Goal: Task Accomplishment & Management: Manage account settings

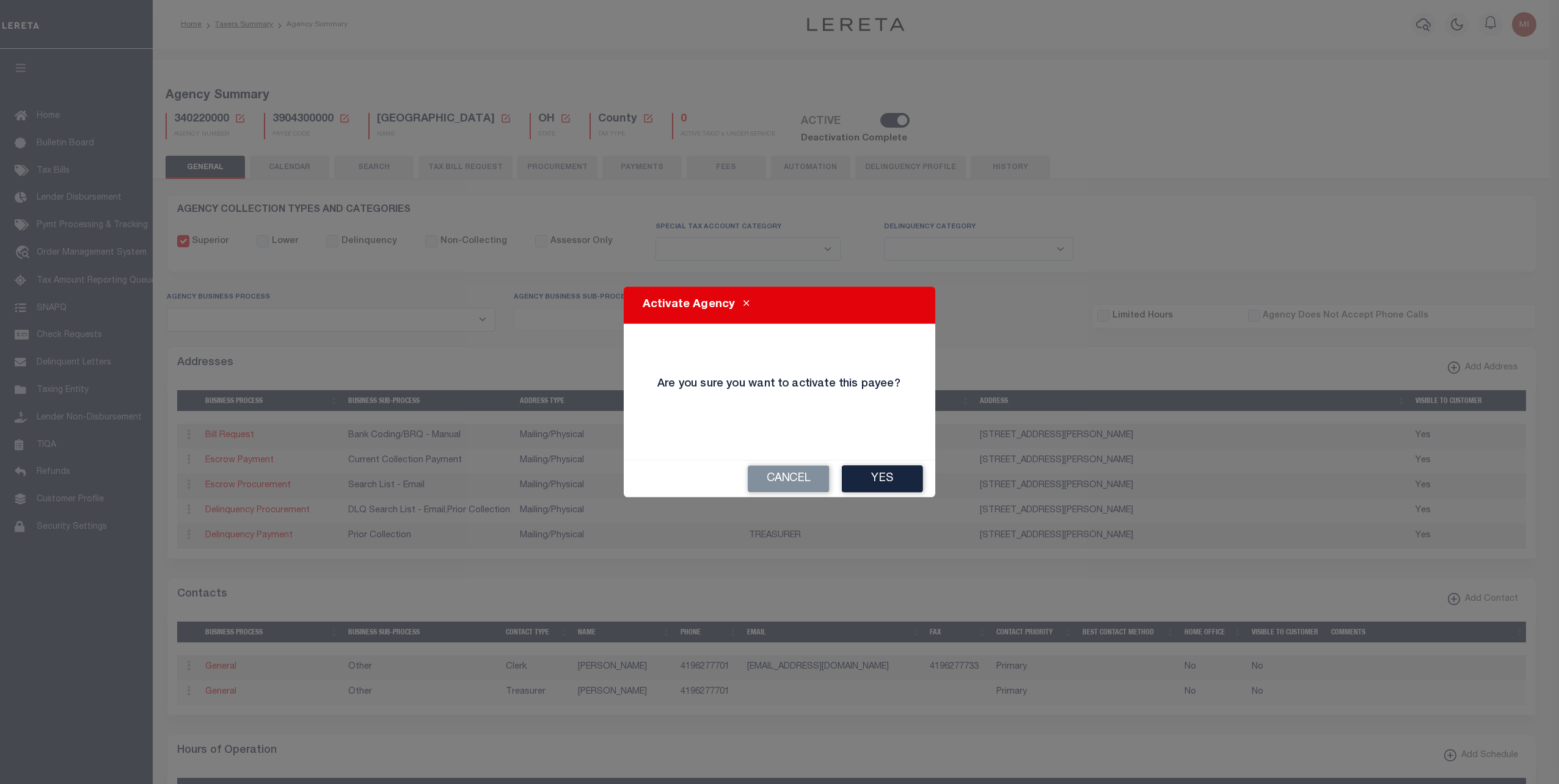
select select
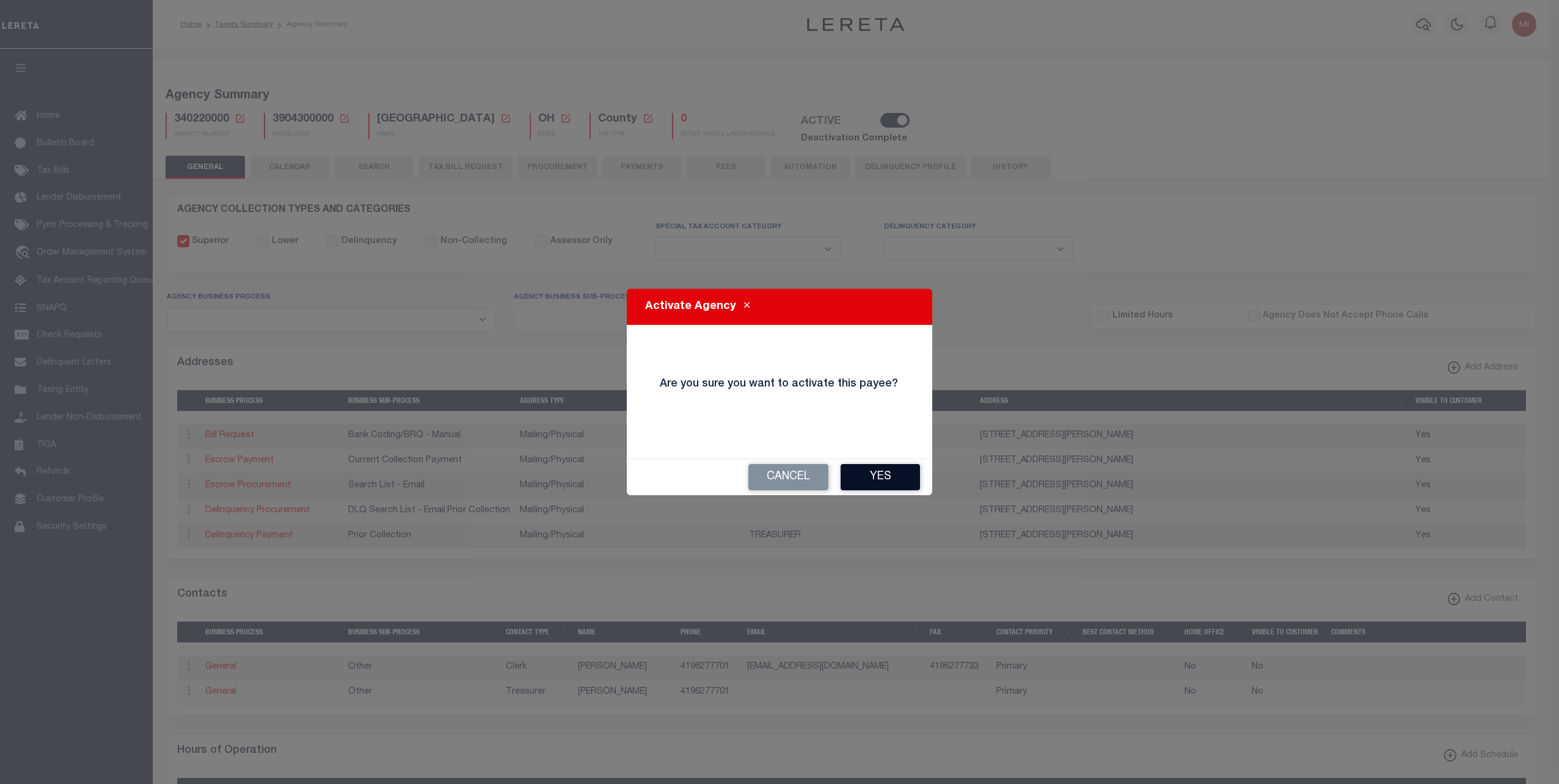
click at [873, 478] on button "Yes" at bounding box center [880, 478] width 79 height 26
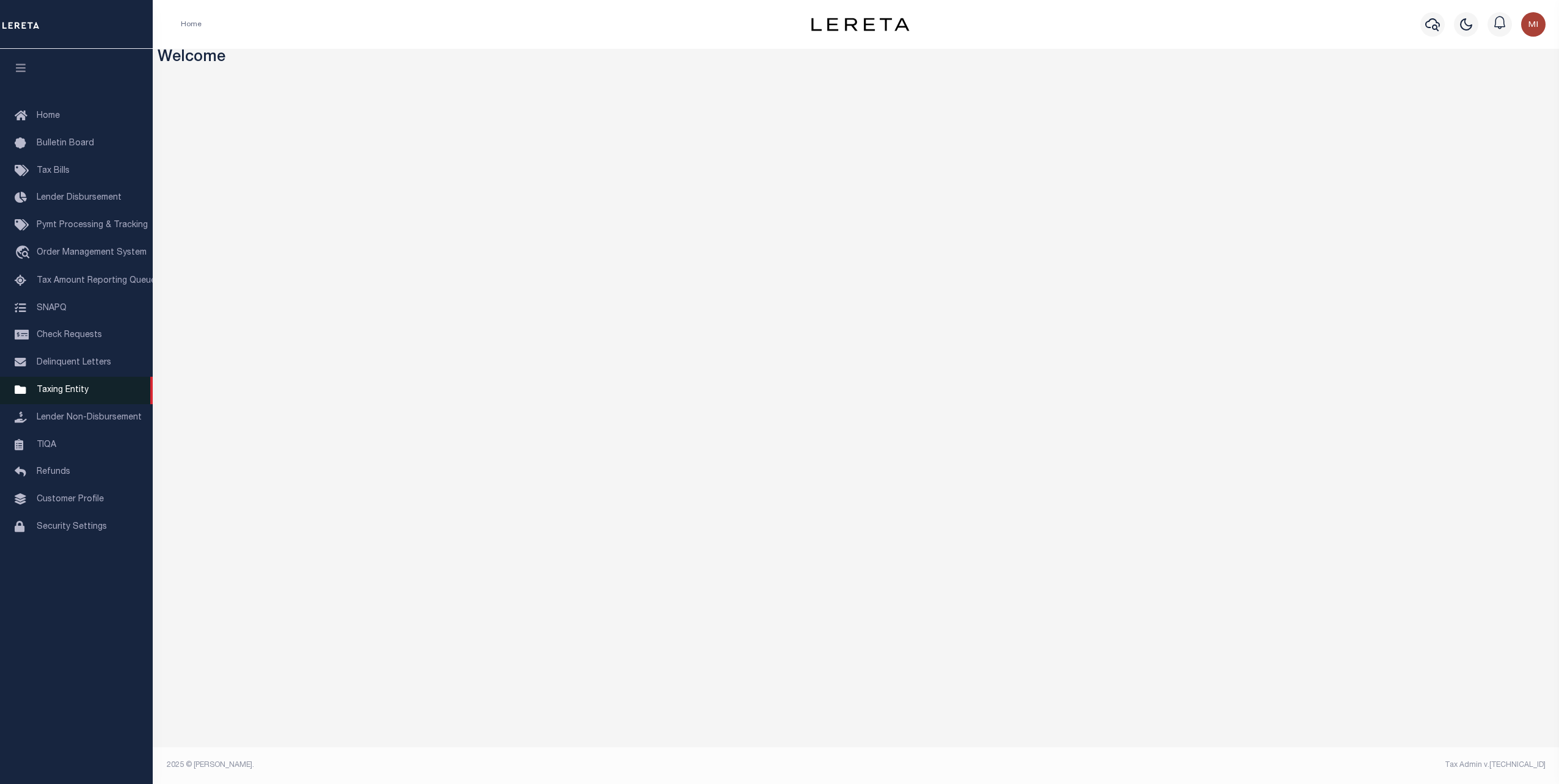
click at [64, 394] on span "Taxing Entity" at bounding box center [62, 391] width 52 height 9
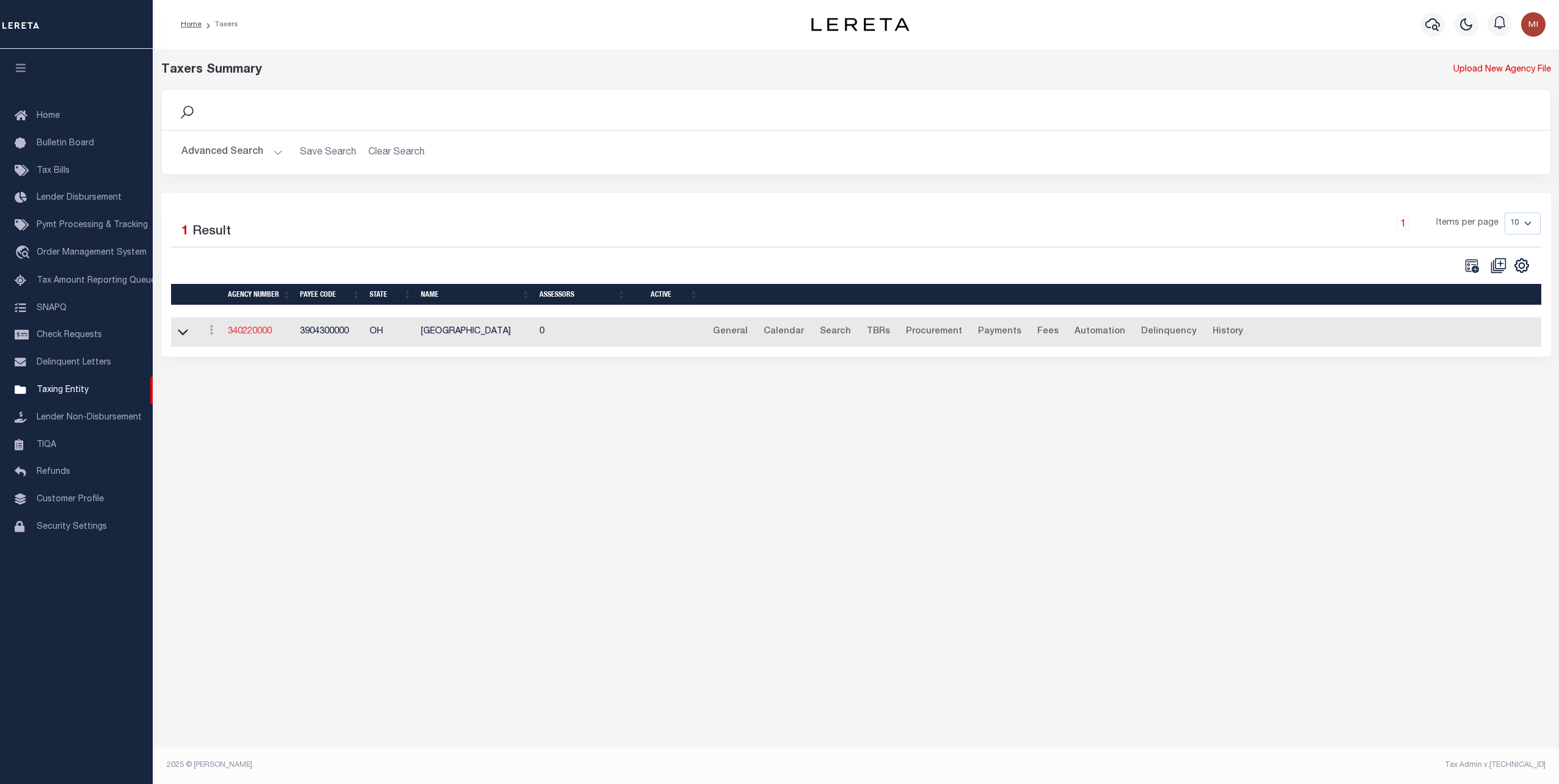
click at [244, 330] on link "340220000" at bounding box center [250, 332] width 44 height 9
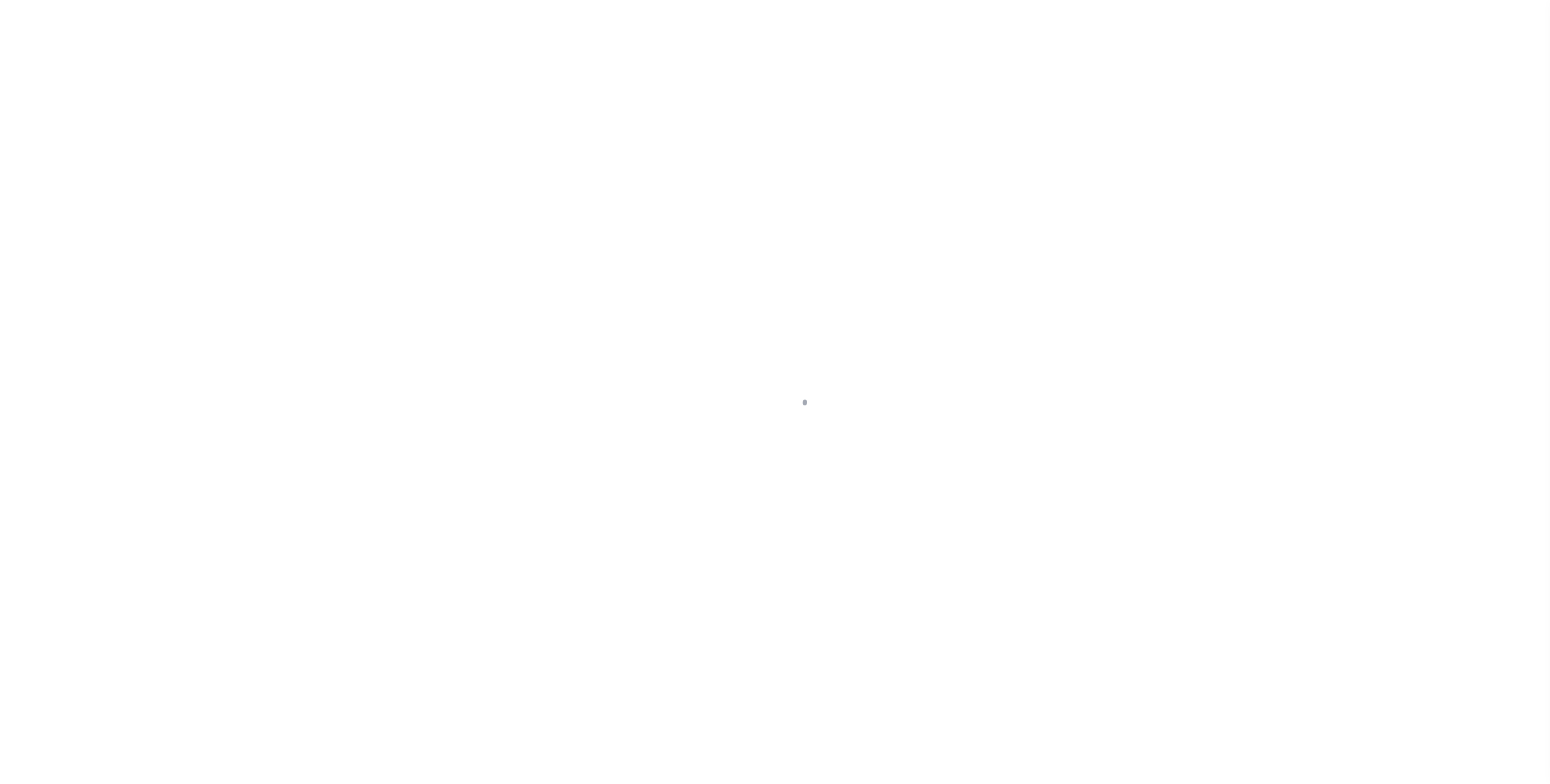
select select
checkbox input "false"
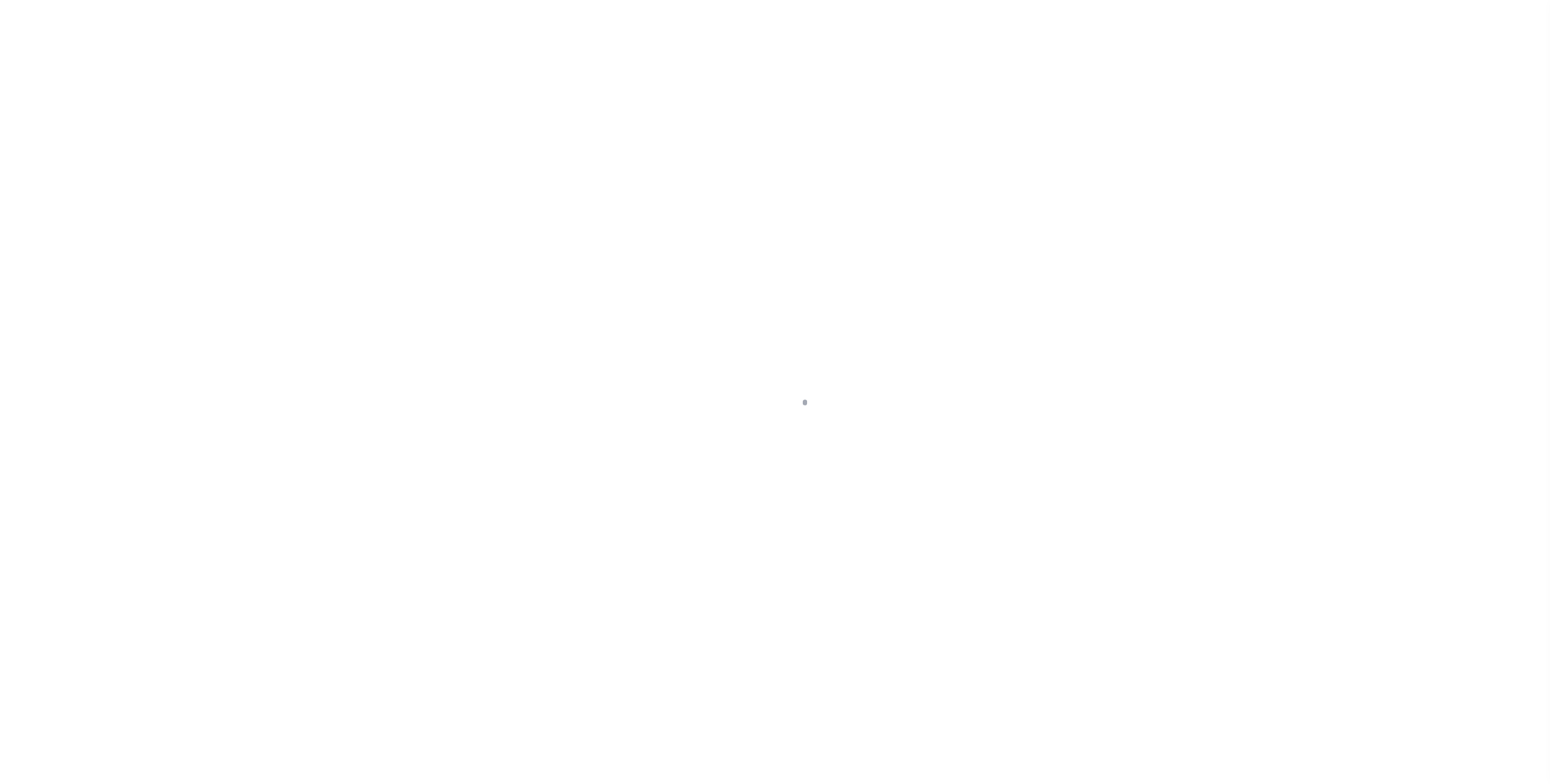
checkbox input "false"
type input "3904300000"
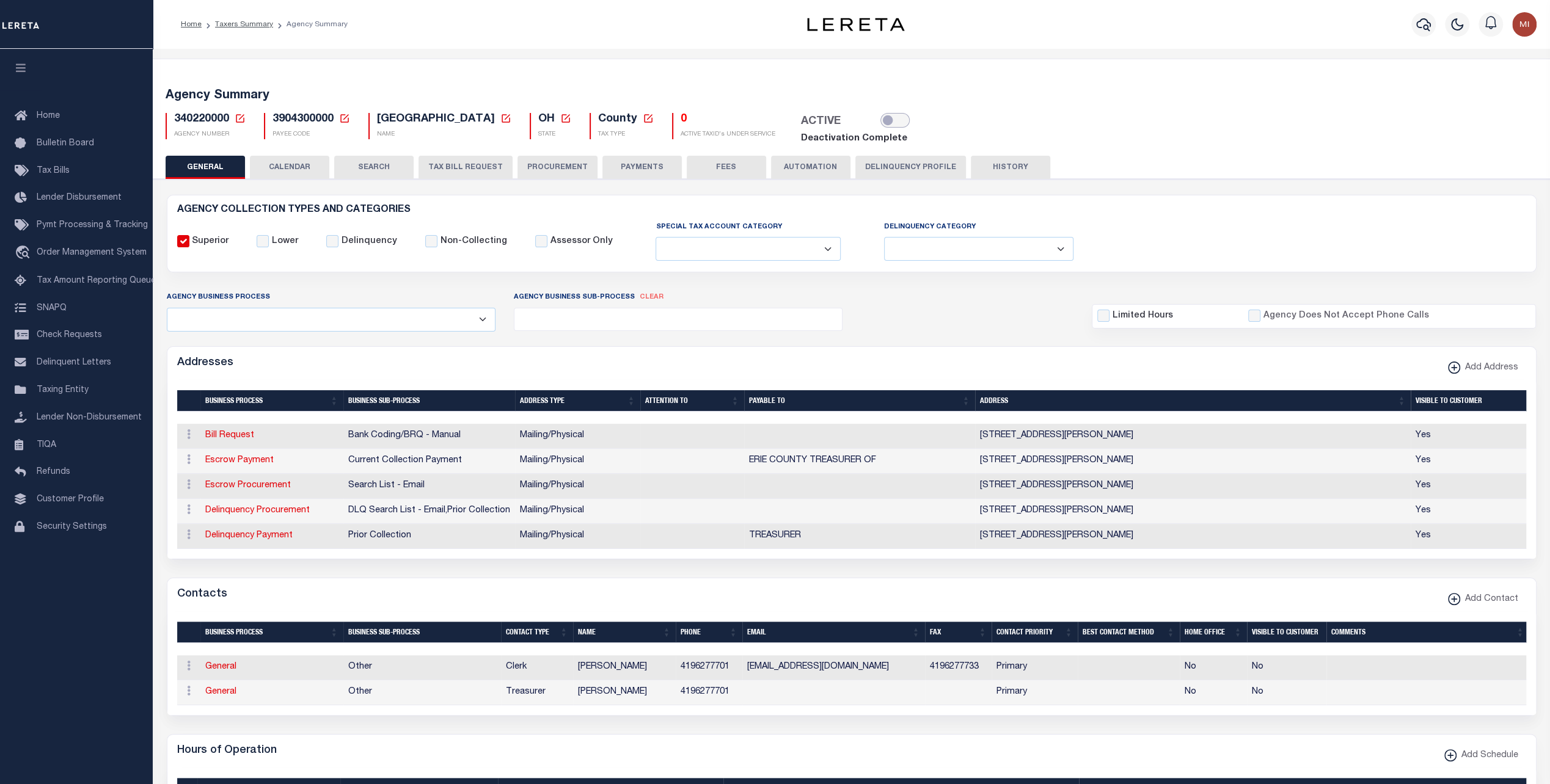
click at [881, 115] on input "checkbox" at bounding box center [895, 120] width 29 height 15
checkbox input "true"
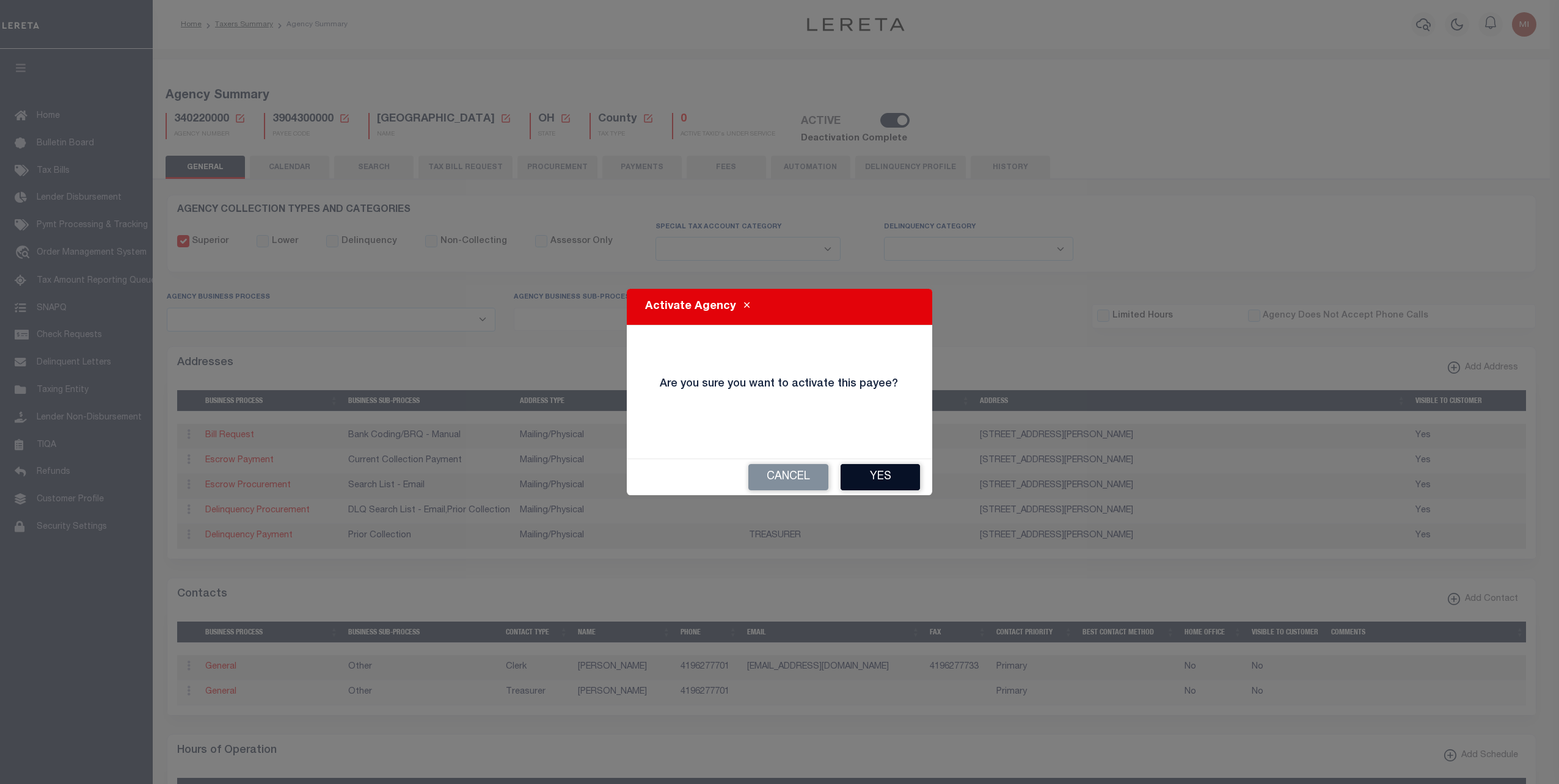
click at [875, 471] on button "Yes" at bounding box center [880, 478] width 79 height 26
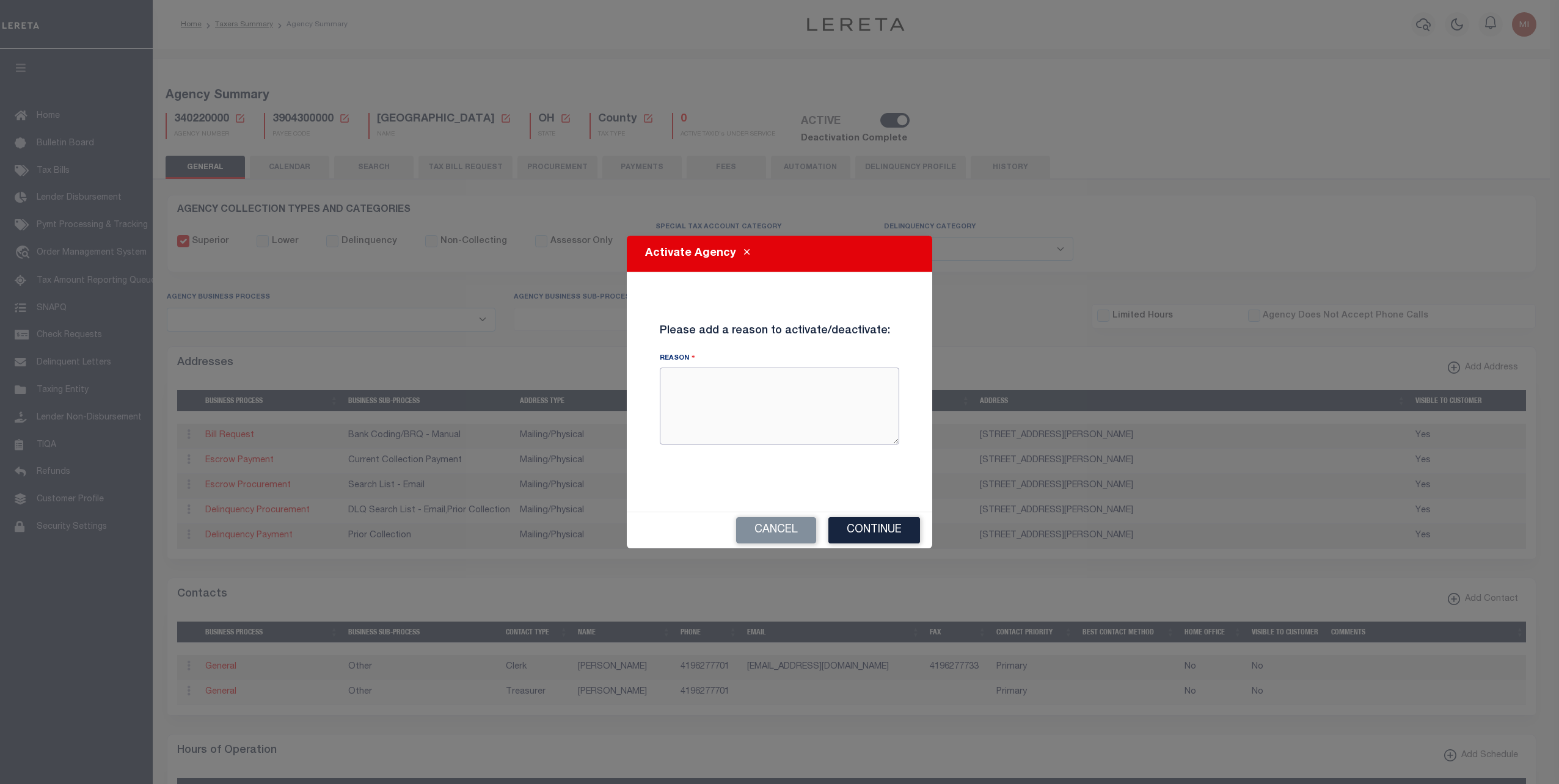
click at [761, 406] on textarea "Reason" at bounding box center [779, 406] width 240 height 77
type textarea "testing reactivation"
click at [863, 529] on button "Continue" at bounding box center [874, 530] width 91 height 26
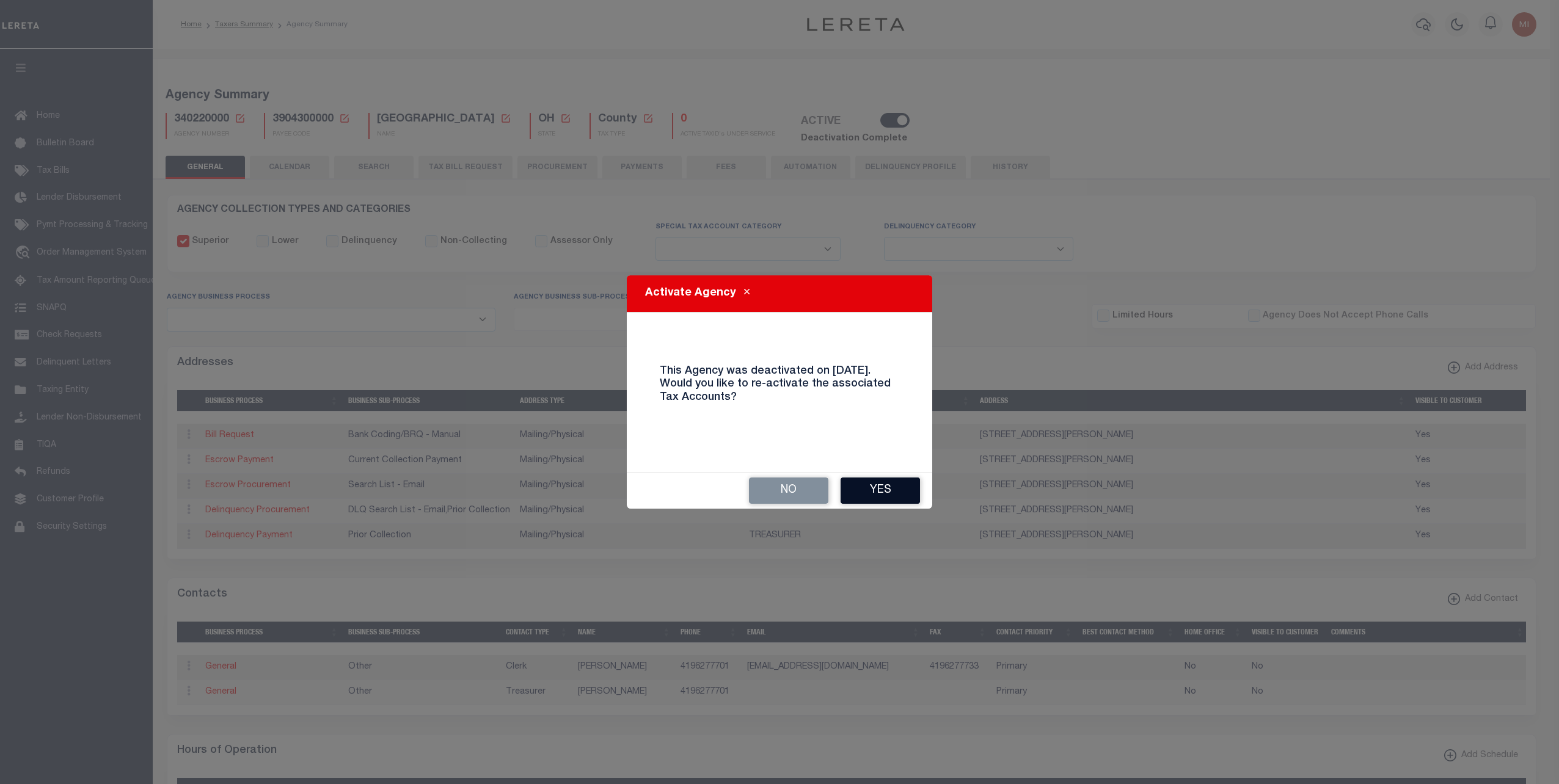
click at [862, 486] on button "Yes" at bounding box center [880, 491] width 79 height 26
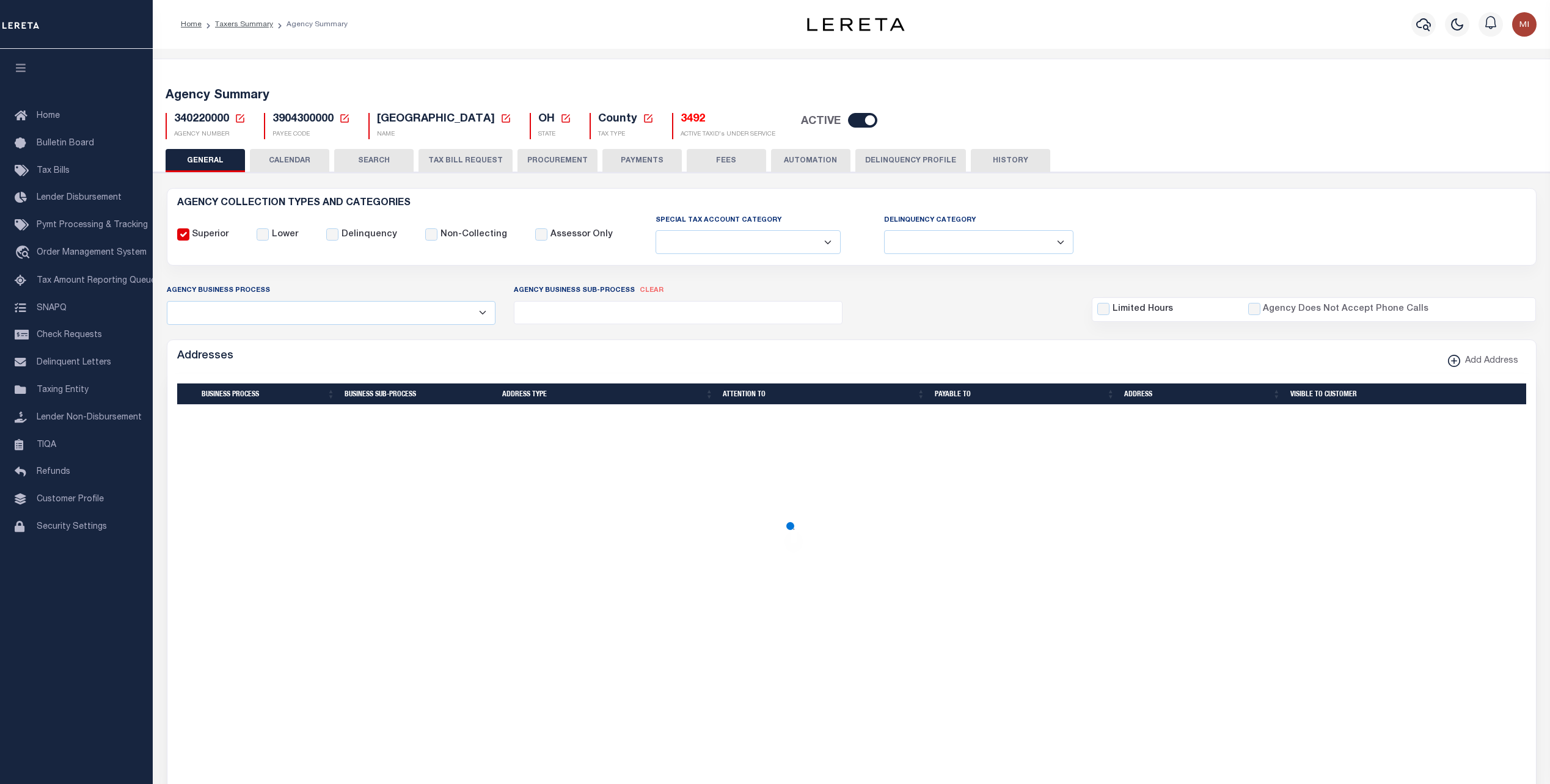
select select
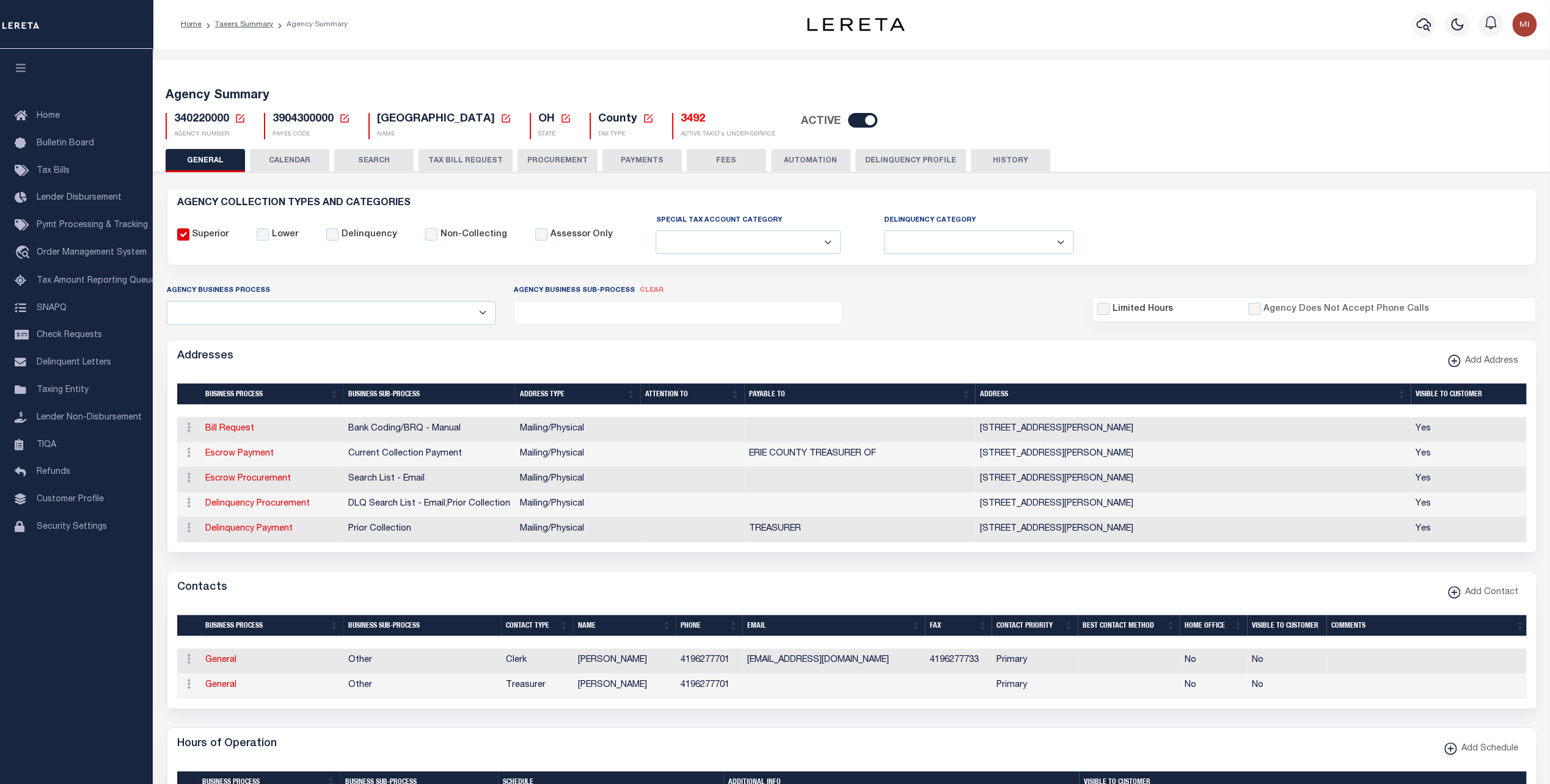
click at [1271, 99] on h5 "Agency Summary" at bounding box center [852, 96] width 1373 height 15
click at [1143, 244] on div "Superior Lower Delinquency Non-Collecting Assessor Only" at bounding box center [851, 234] width 1367 height 41
